Goal: Transaction & Acquisition: Purchase product/service

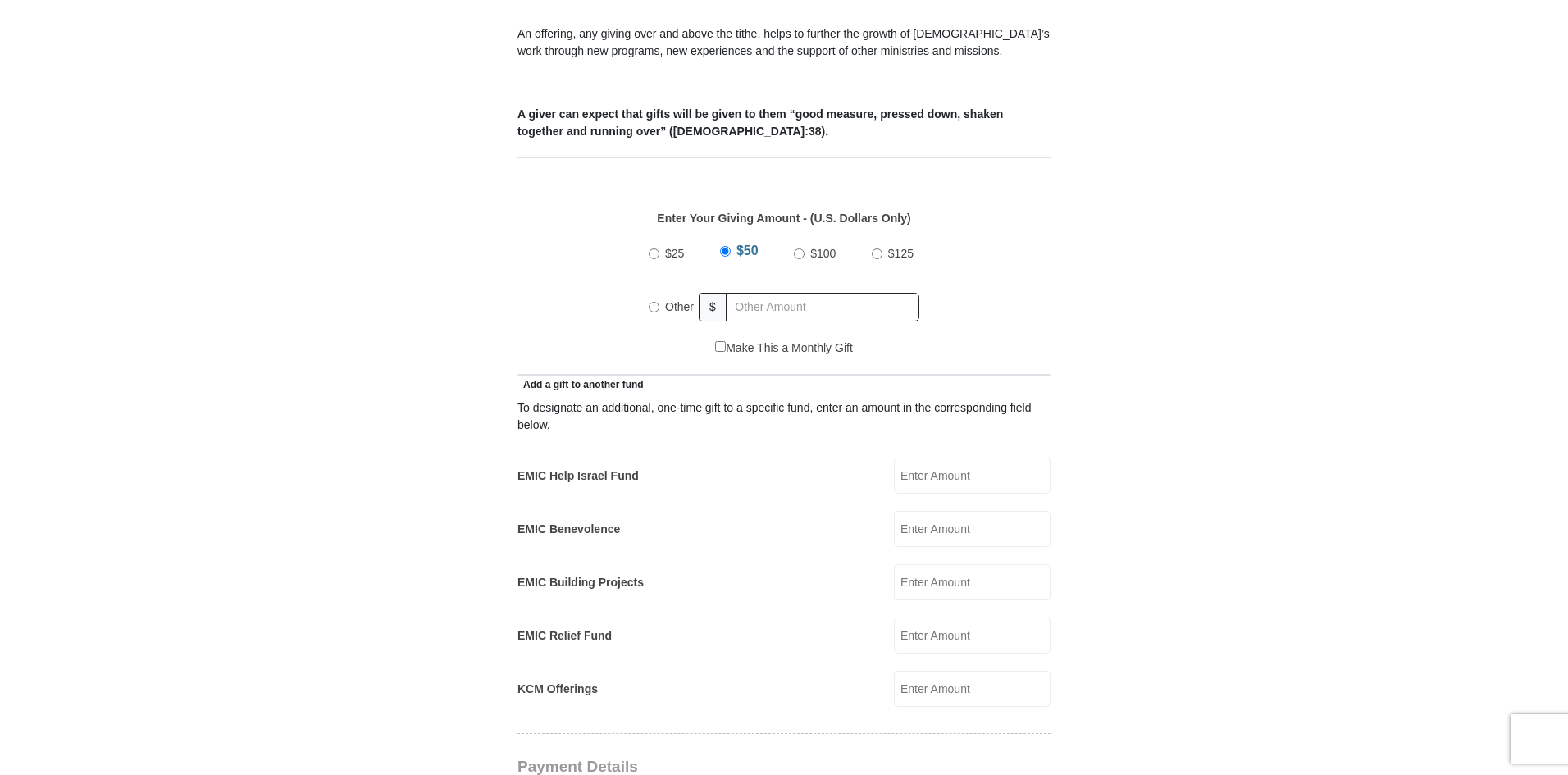
scroll to position [738, 0]
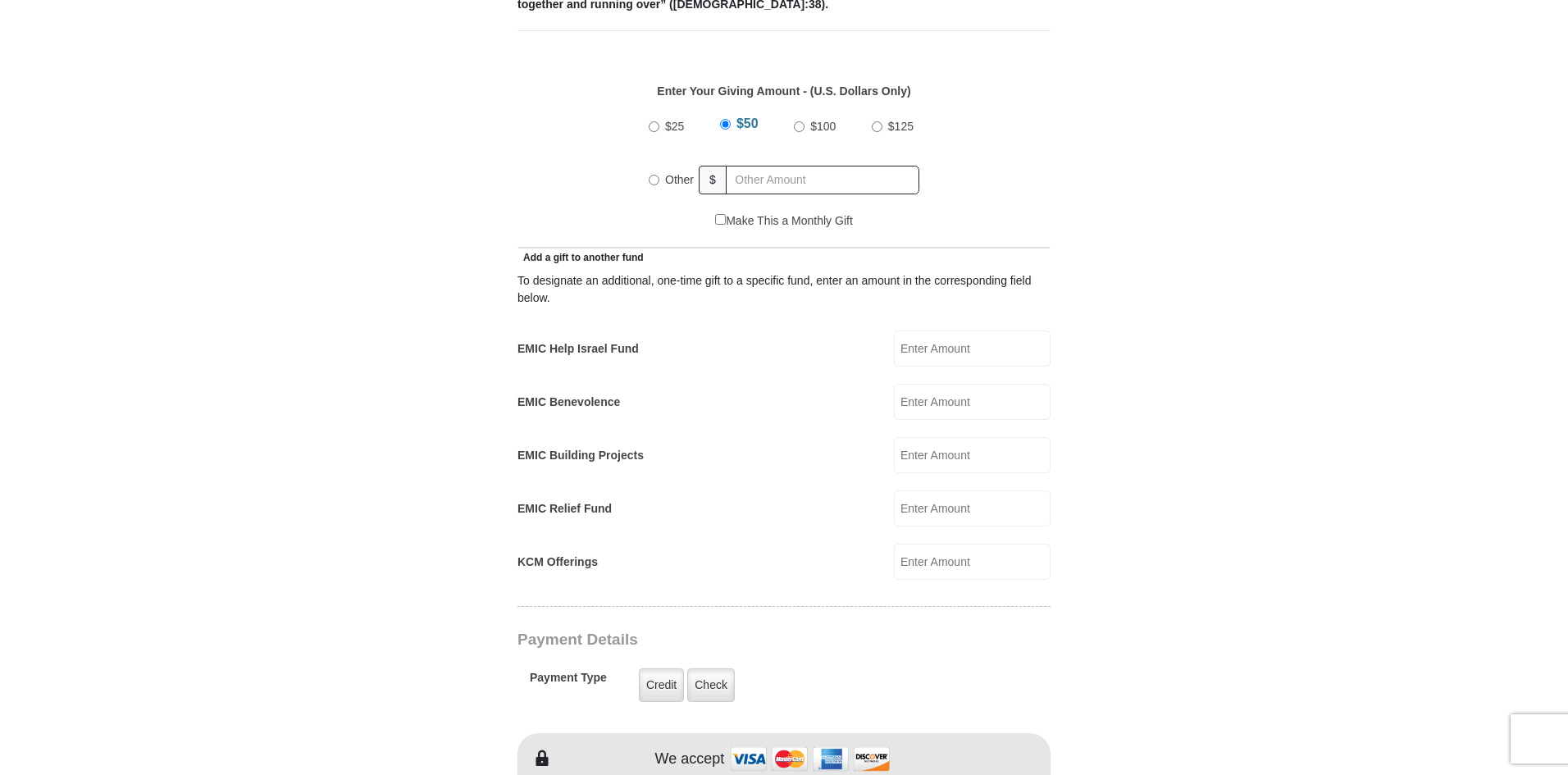
click at [650, 175] on input "Other" at bounding box center [653, 180] width 10 height 10
radio input "true"
click at [758, 166] on input "text" at bounding box center [825, 180] width 188 height 29
type input "55.00"
click at [914, 331] on input "EMIC Help Israel Fund" at bounding box center [973, 348] width 157 height 36
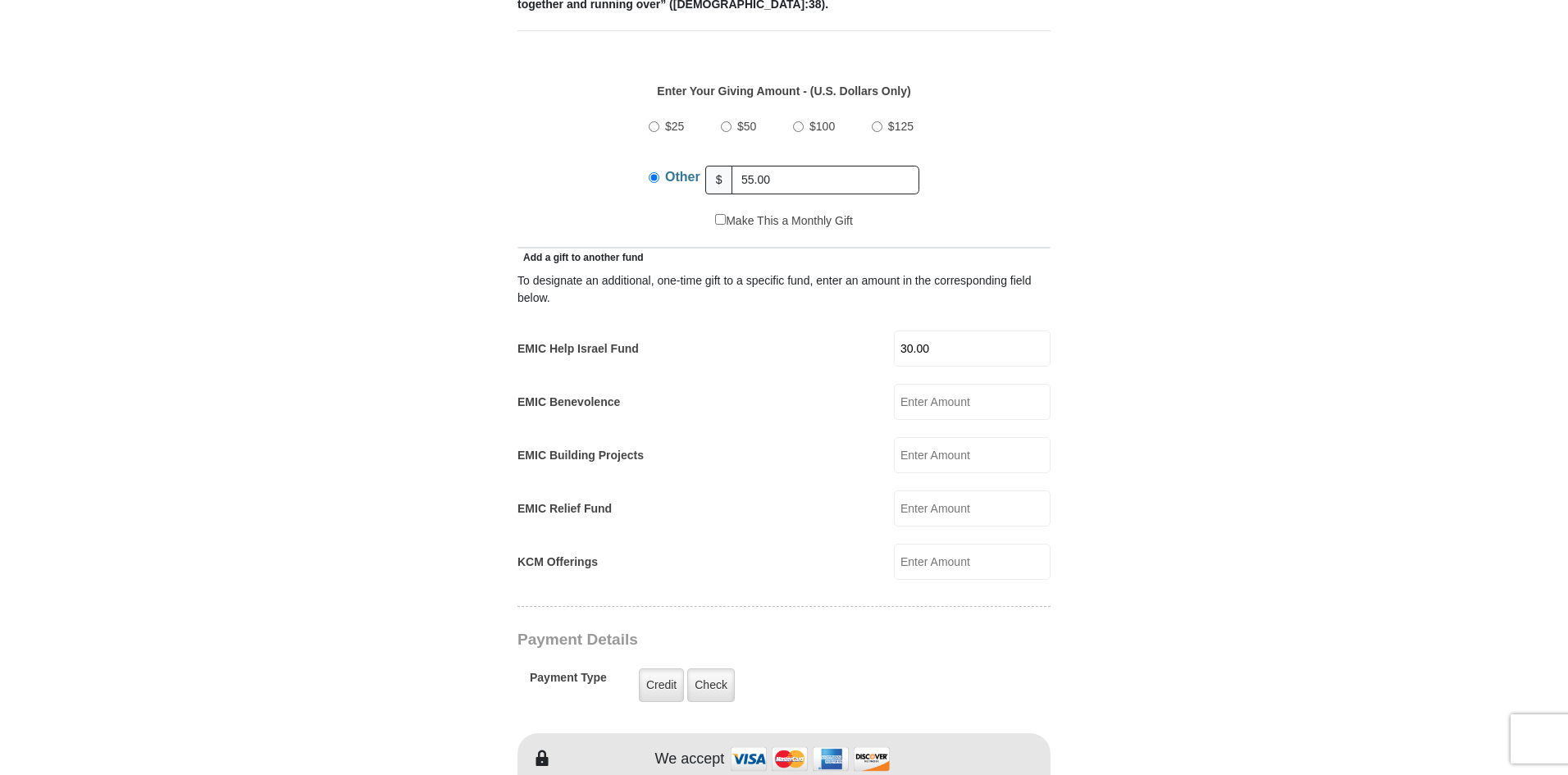
type input "30.00"
click at [914, 437] on input "EMIC Building Projects" at bounding box center [973, 455] width 157 height 36
type input "30.00"
click at [785, 554] on div "KCM Offerings KCM Offerings Amount must be a valid number Make This a Monthly G…" at bounding box center [784, 562] width 533 height 36
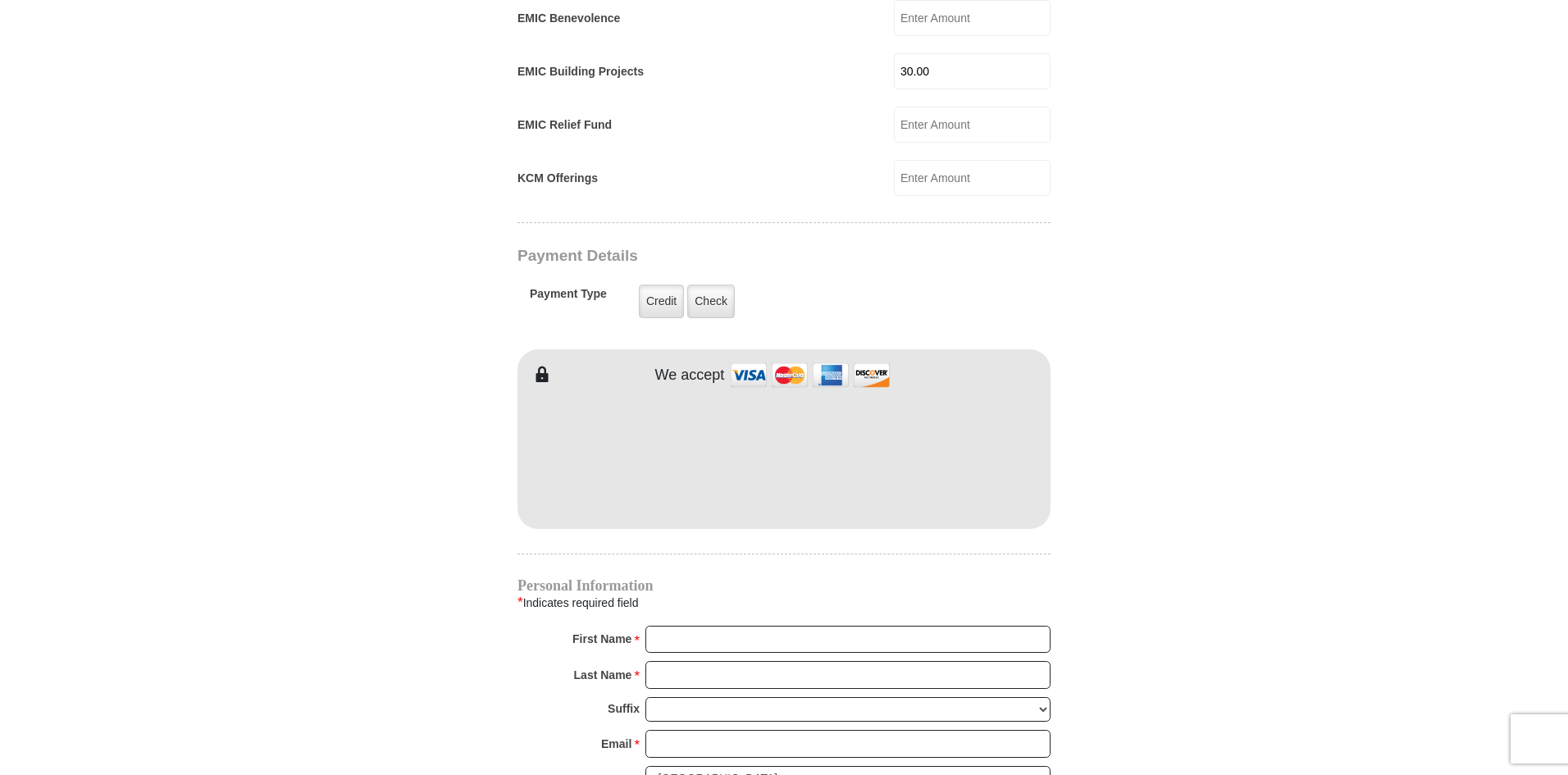
scroll to position [1149, 0]
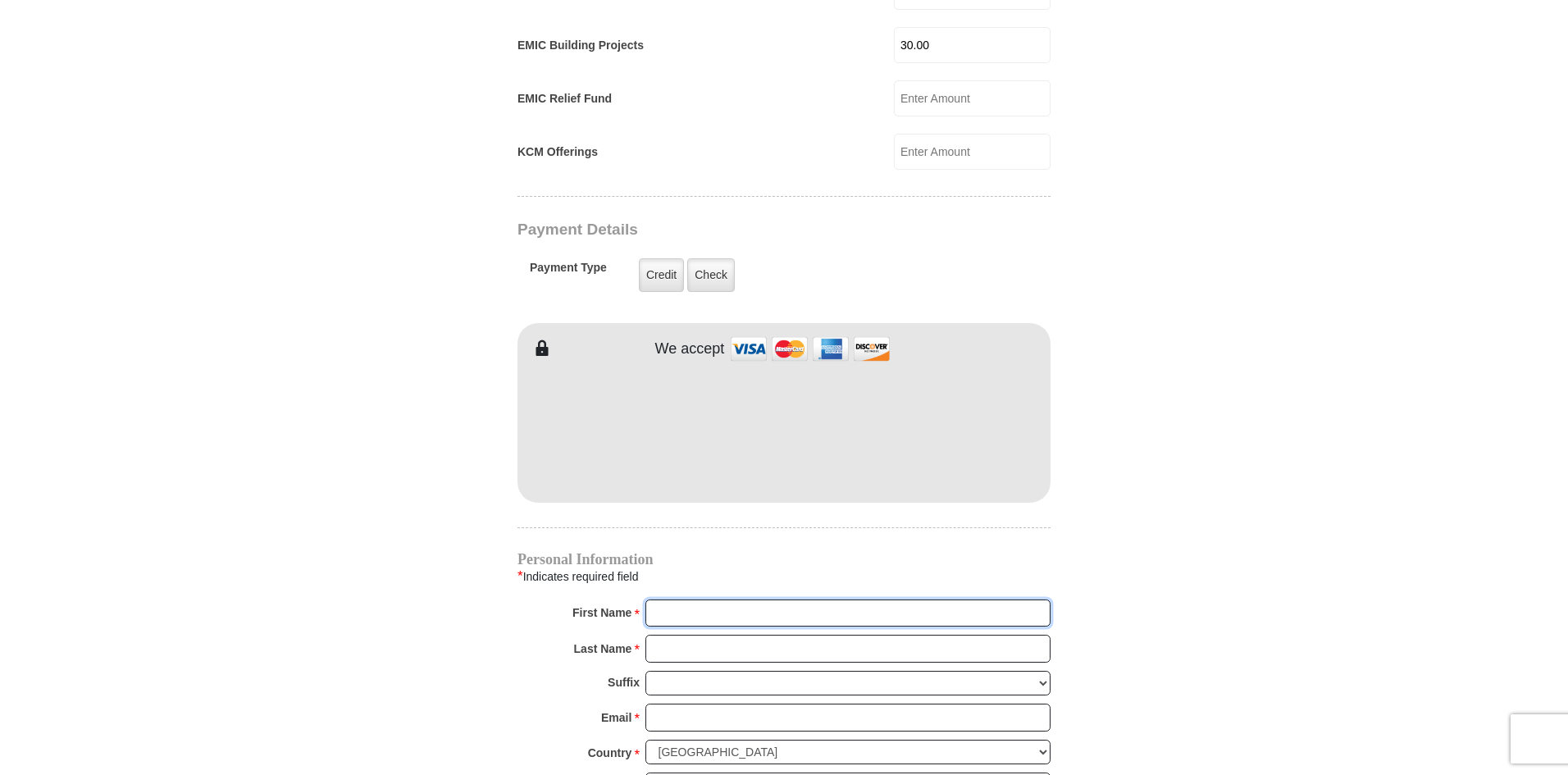
click at [682, 600] on input "First Name *" at bounding box center [848, 614] width 405 height 28
type input "[PERSON_NAME]"
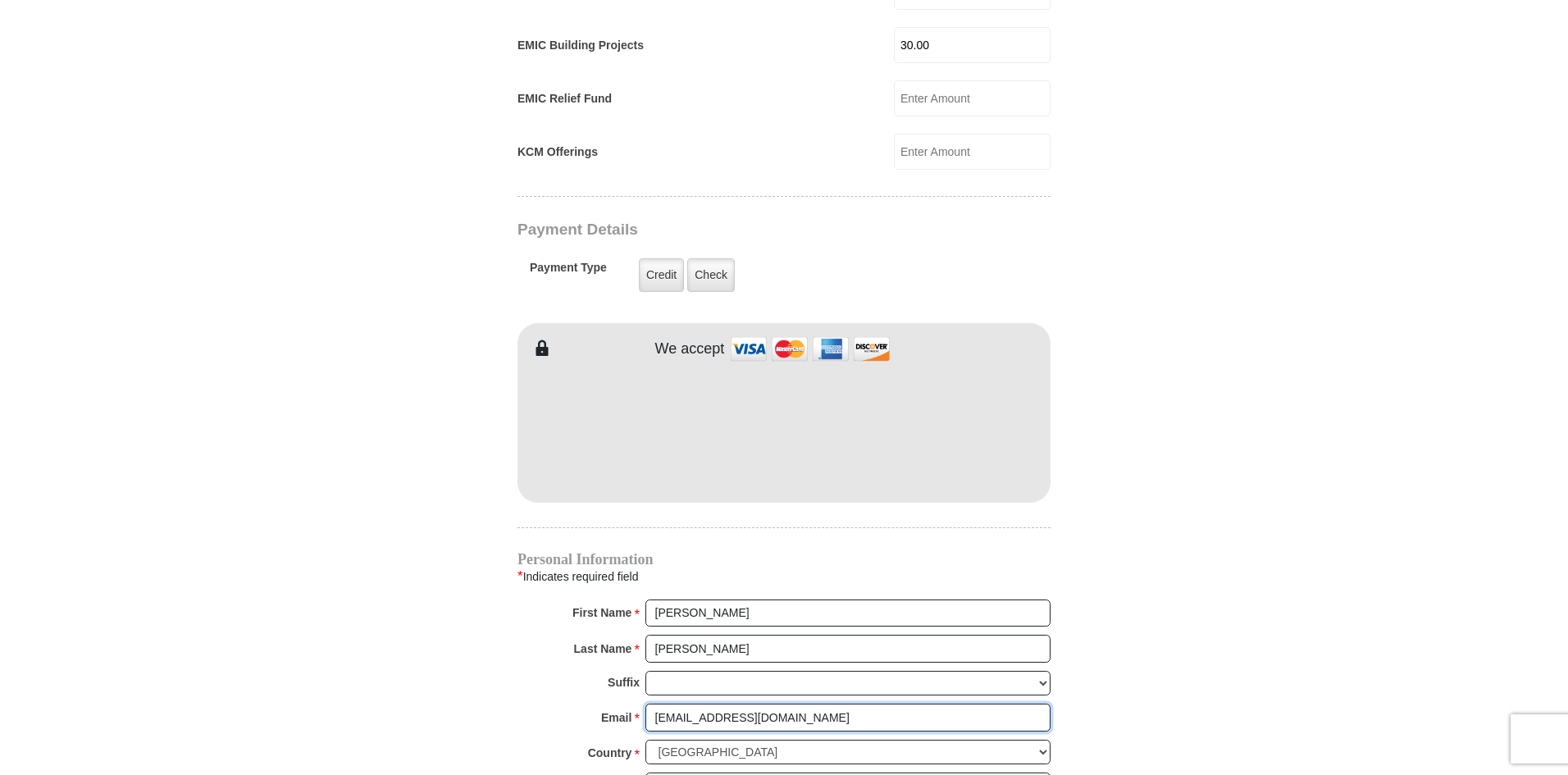
type input "[EMAIL_ADDRESS][DOMAIN_NAME]"
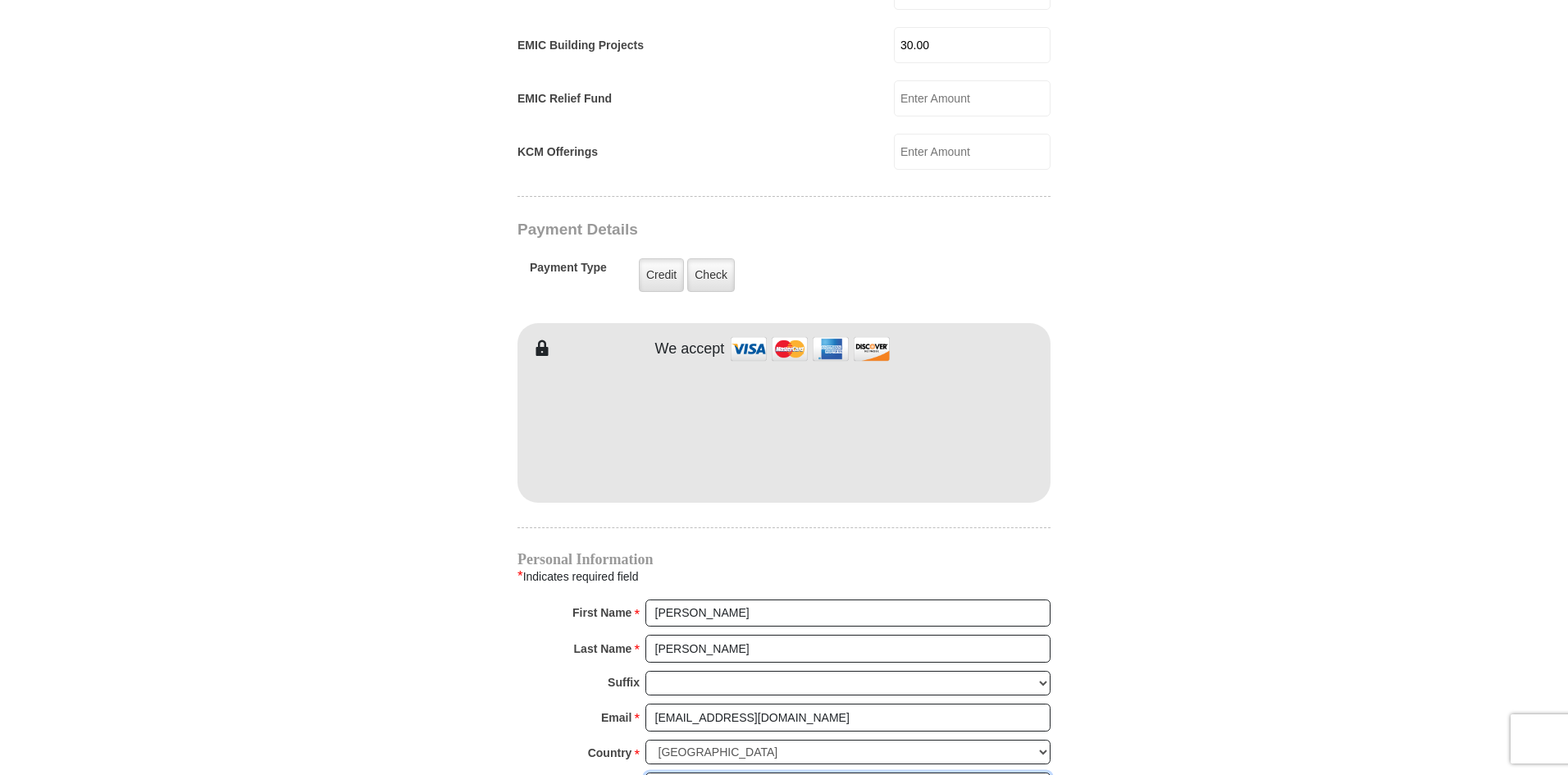
scroll to position [1154, 0]
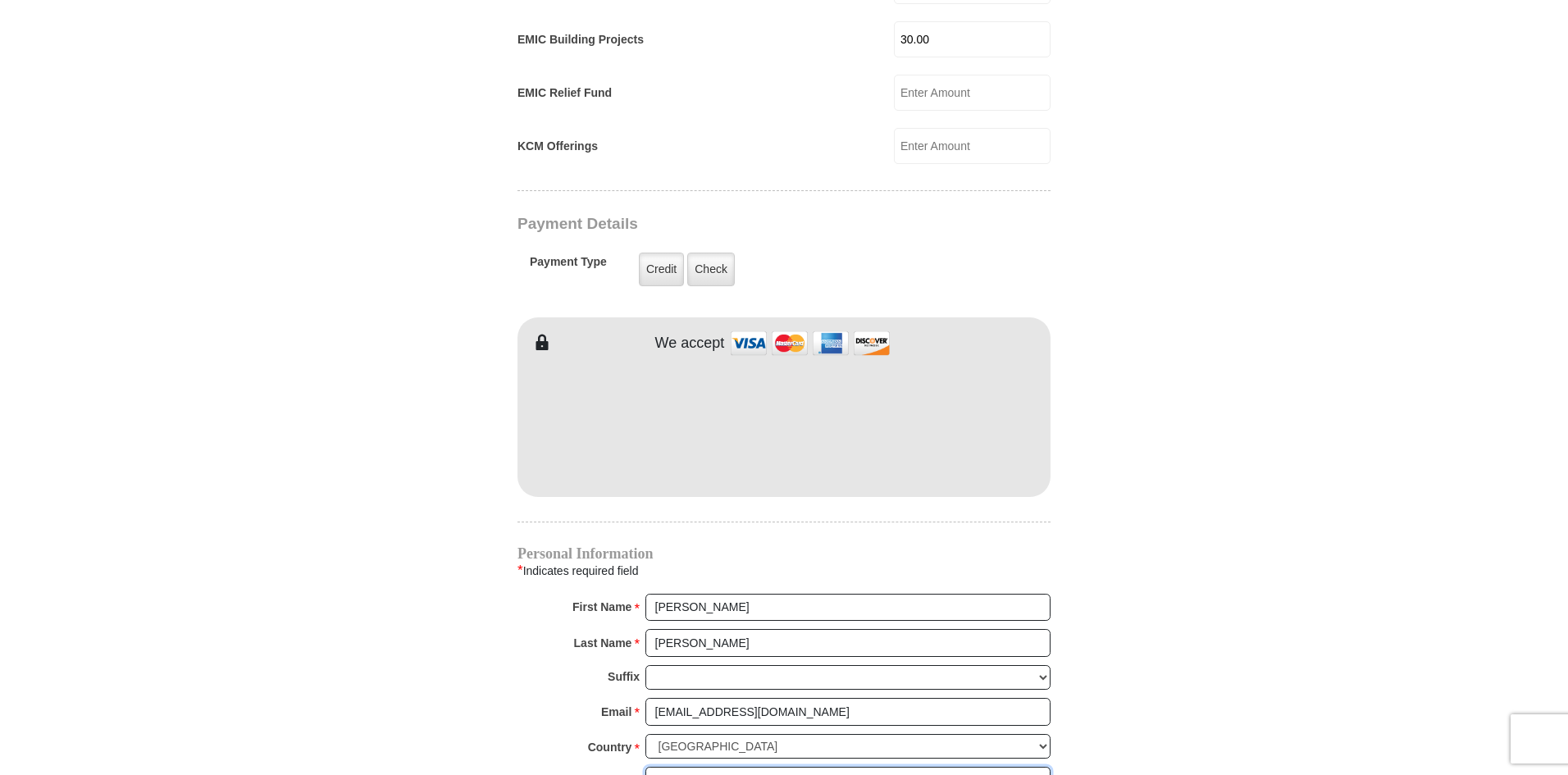
type input "[STREET_ADDRESS][PERSON_NAME]"
type input "[PERSON_NAME]"
select select "[GEOGRAPHIC_DATA]"
type input "76086"
type input "8177332875"
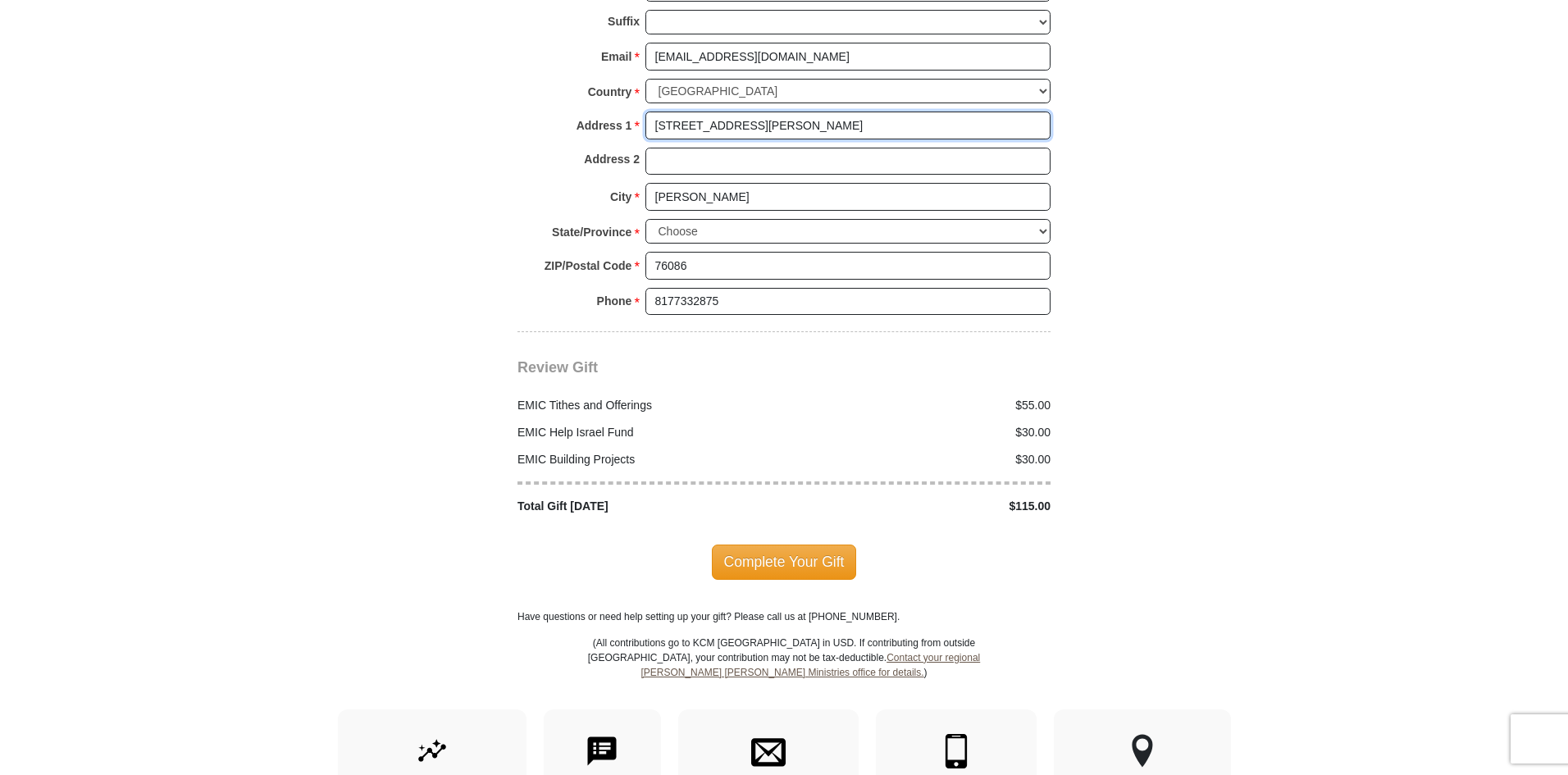
scroll to position [1810, 0]
click at [788, 544] on span "Complete Your Gift" at bounding box center [784, 561] width 145 height 34
